Goal: Task Accomplishment & Management: Complete application form

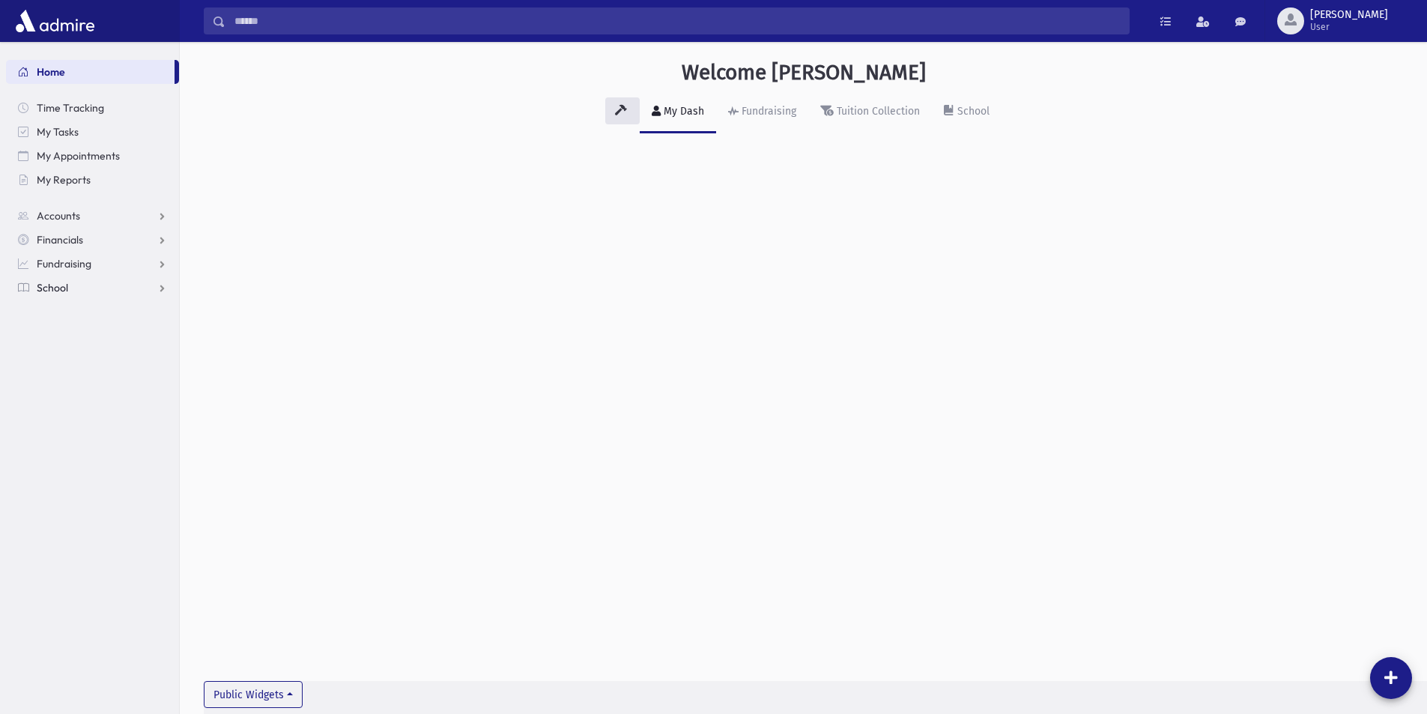
click at [64, 285] on span "School" at bounding box center [52, 287] width 31 height 13
click at [88, 340] on span "Attendance" at bounding box center [72, 335] width 55 height 13
click at [81, 362] on span "Entry" at bounding box center [69, 359] width 25 height 13
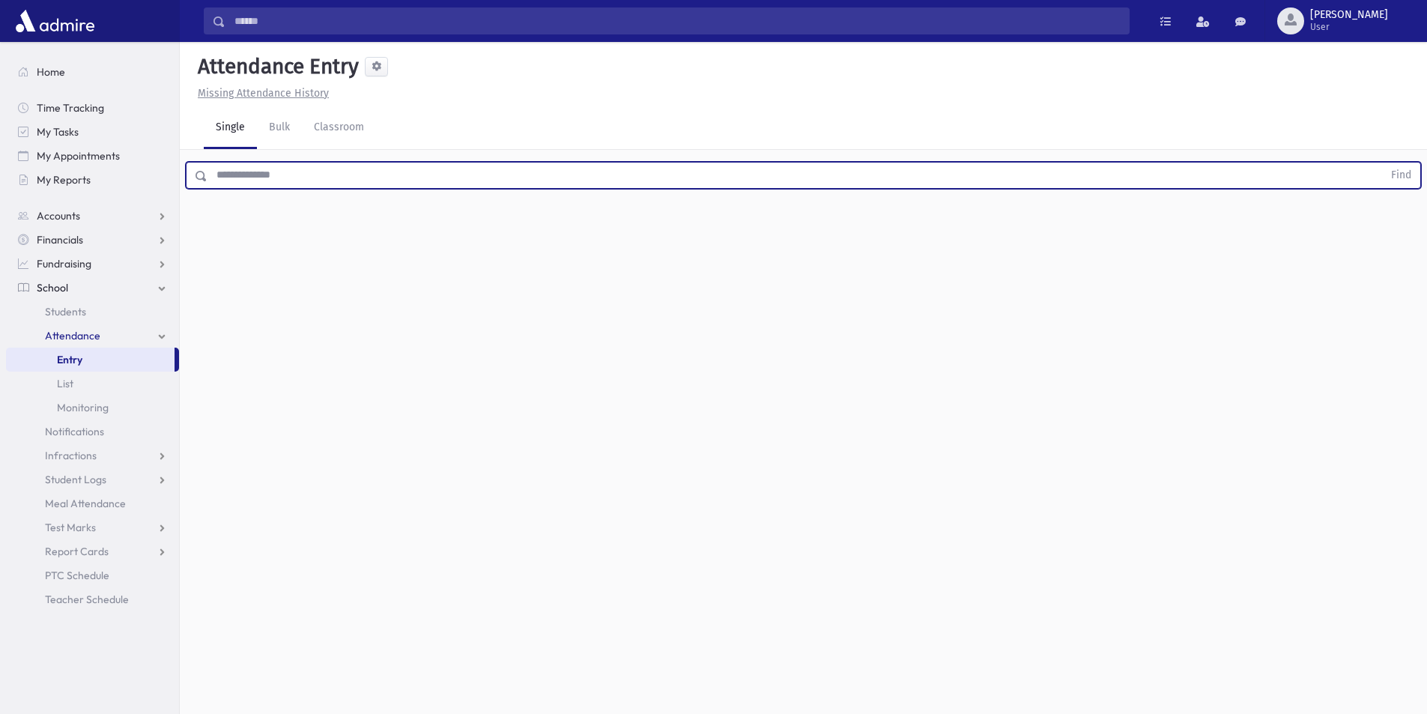
click at [280, 178] on input "text" at bounding box center [794, 175] width 1175 height 27
click at [1382, 163] on button "Find" at bounding box center [1401, 175] width 38 height 25
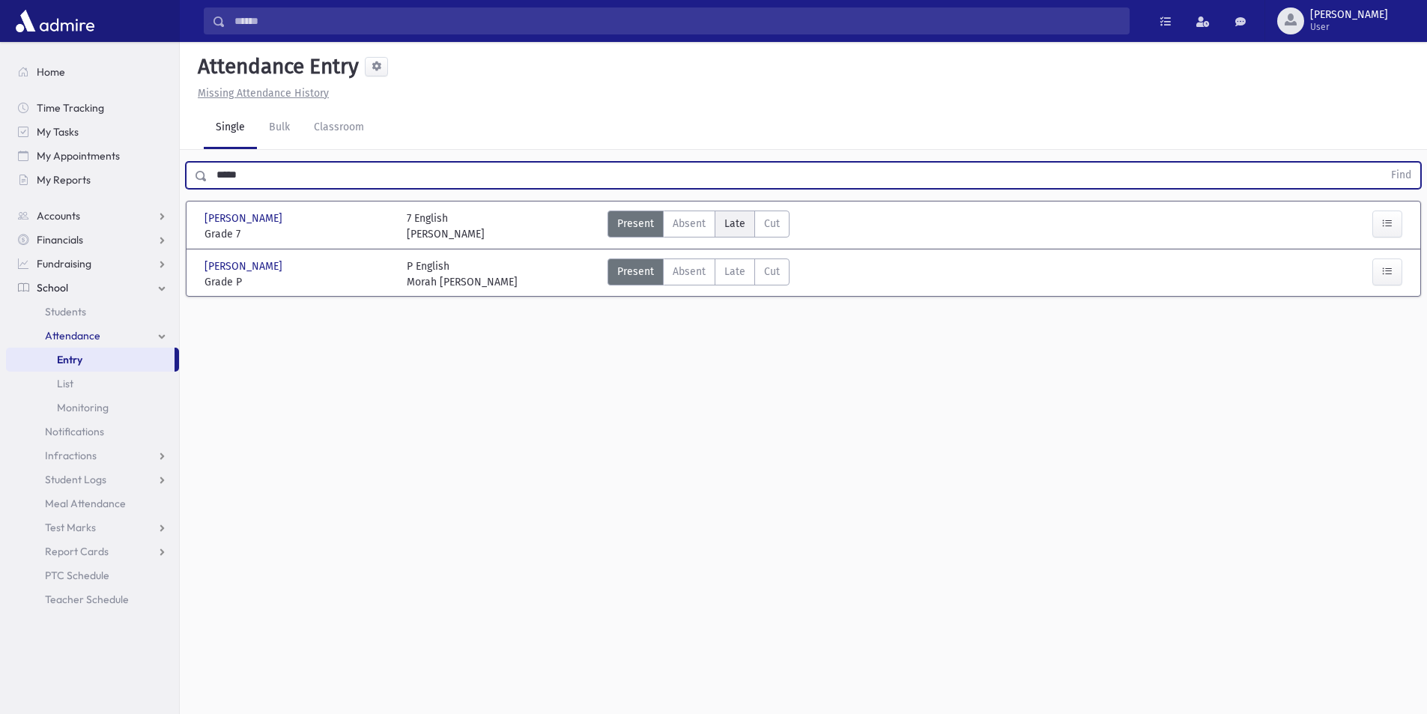
click at [733, 231] on label "Late L" at bounding box center [734, 223] width 40 height 27
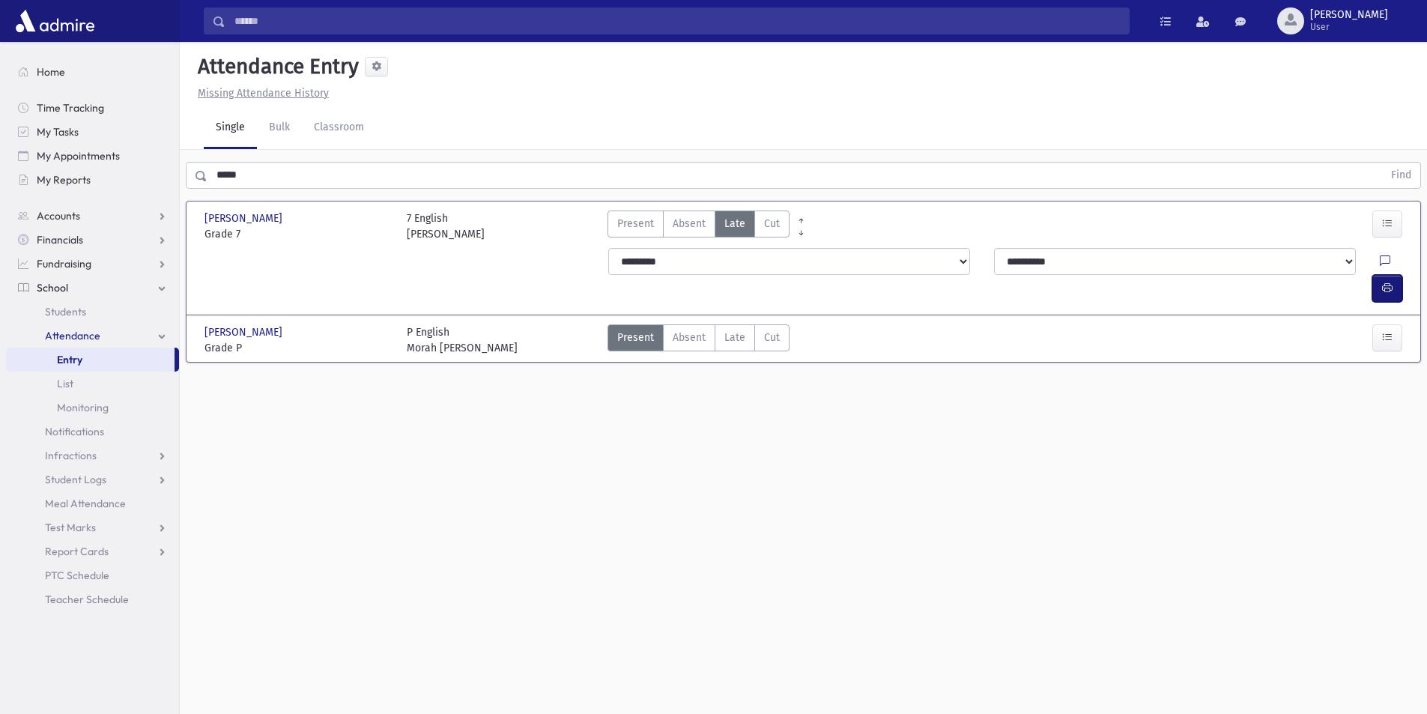
click at [1380, 275] on button "button" at bounding box center [1387, 288] width 30 height 27
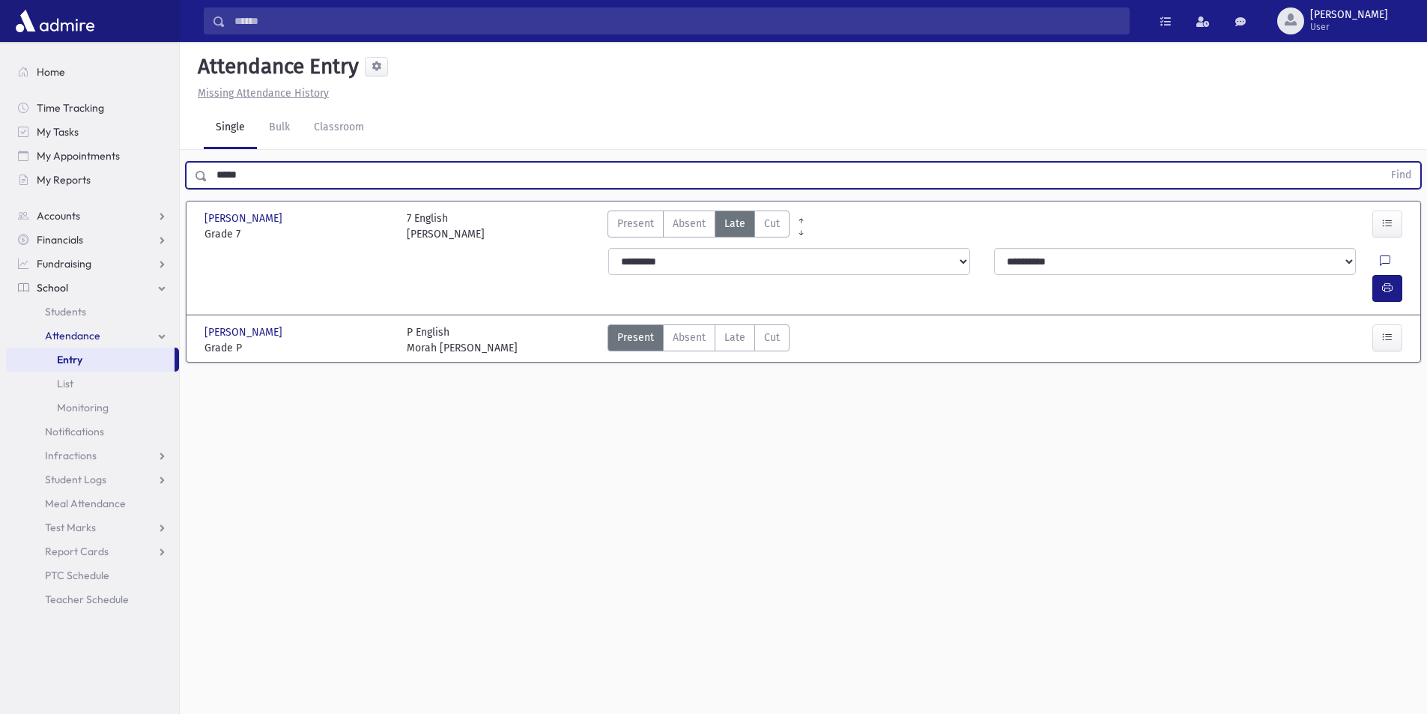
drag, startPoint x: 265, startPoint y: 176, endPoint x: 183, endPoint y: 193, distance: 83.4
click at [183, 193] on div "***** Find" at bounding box center [803, 172] width 1247 height 45
type input "******"
click at [1382, 163] on button "Find" at bounding box center [1401, 175] width 38 height 25
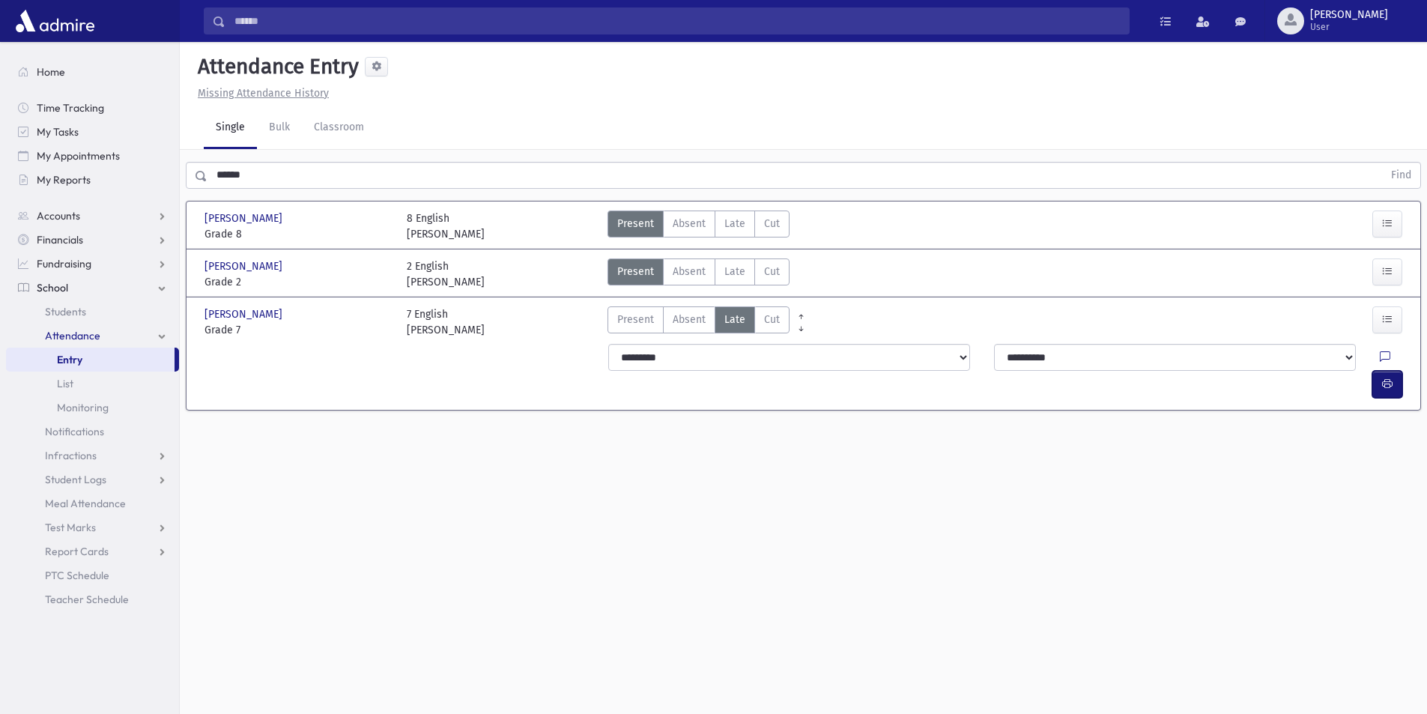
click at [1382, 377] on icon "button" at bounding box center [1387, 383] width 10 height 13
